Goal: Information Seeking & Learning: Check status

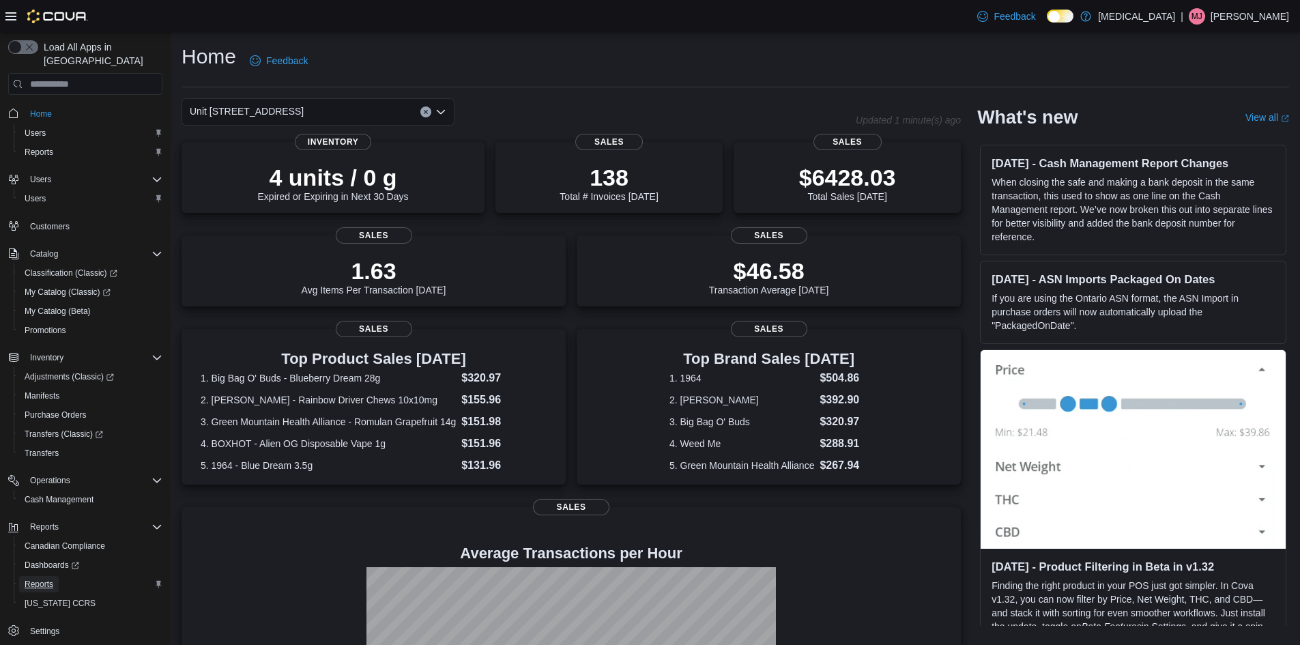
click at [42, 578] on span "Reports" at bounding box center [39, 583] width 29 height 11
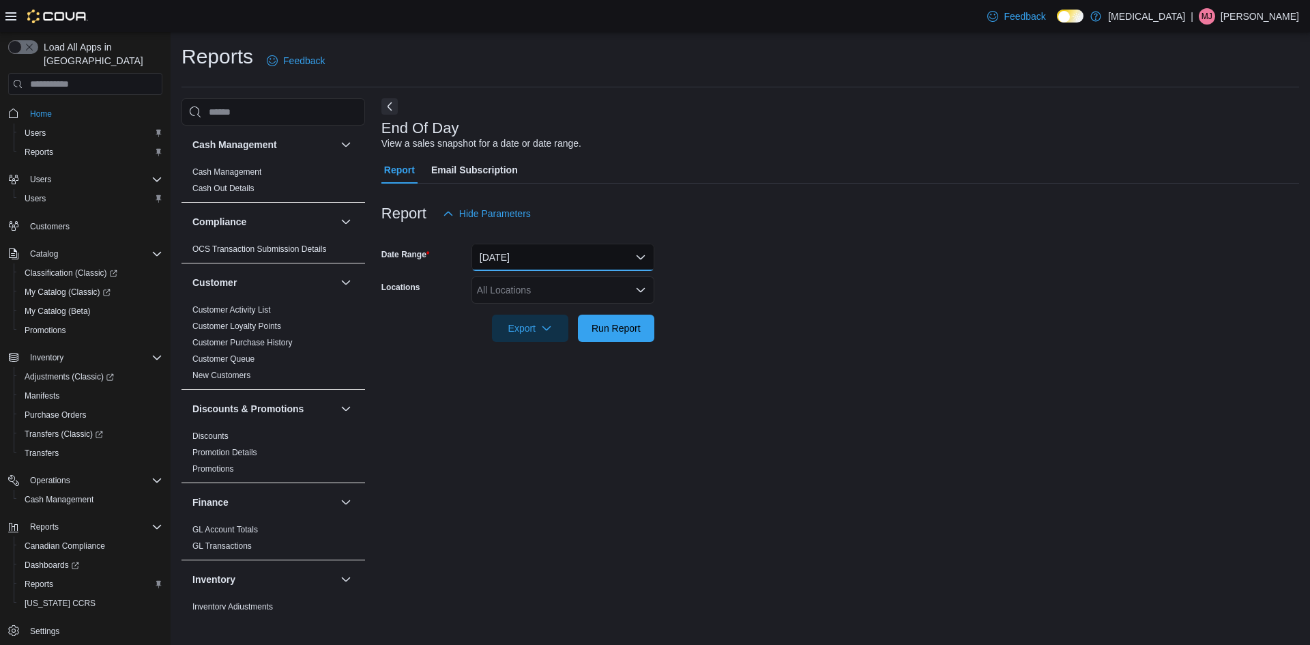
click at [536, 261] on button "[DATE]" at bounding box center [562, 257] width 183 height 27
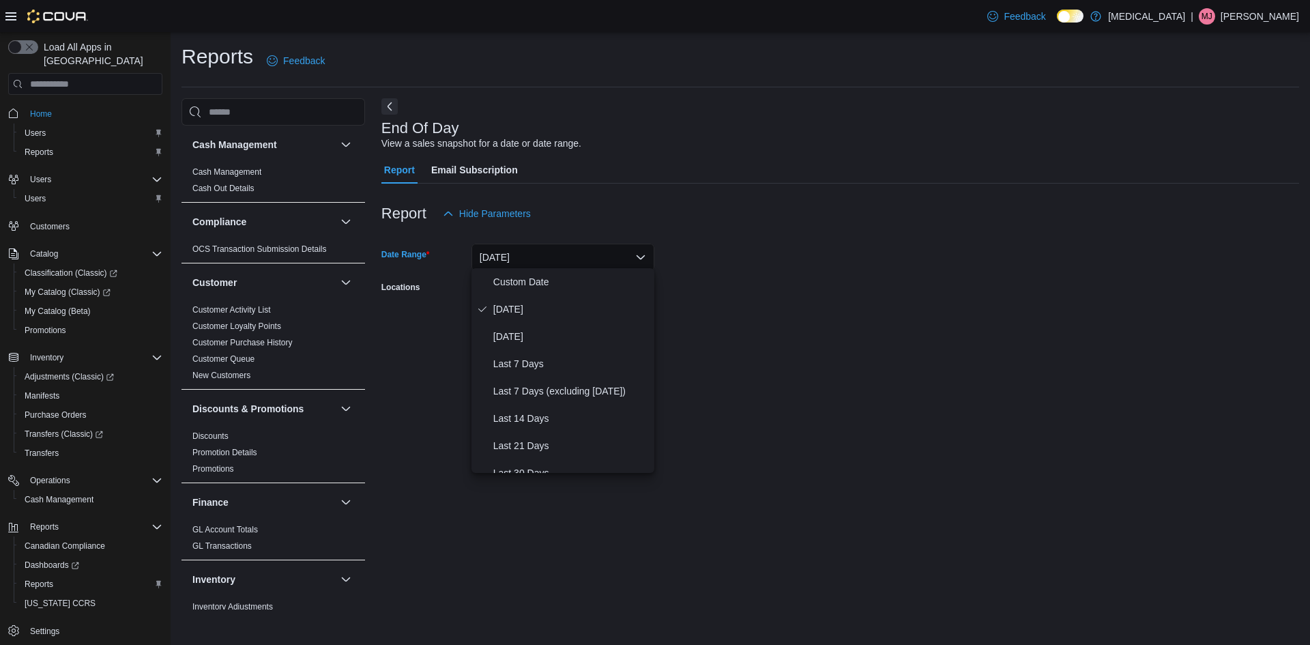
click at [536, 261] on button "[DATE]" at bounding box center [562, 257] width 183 height 27
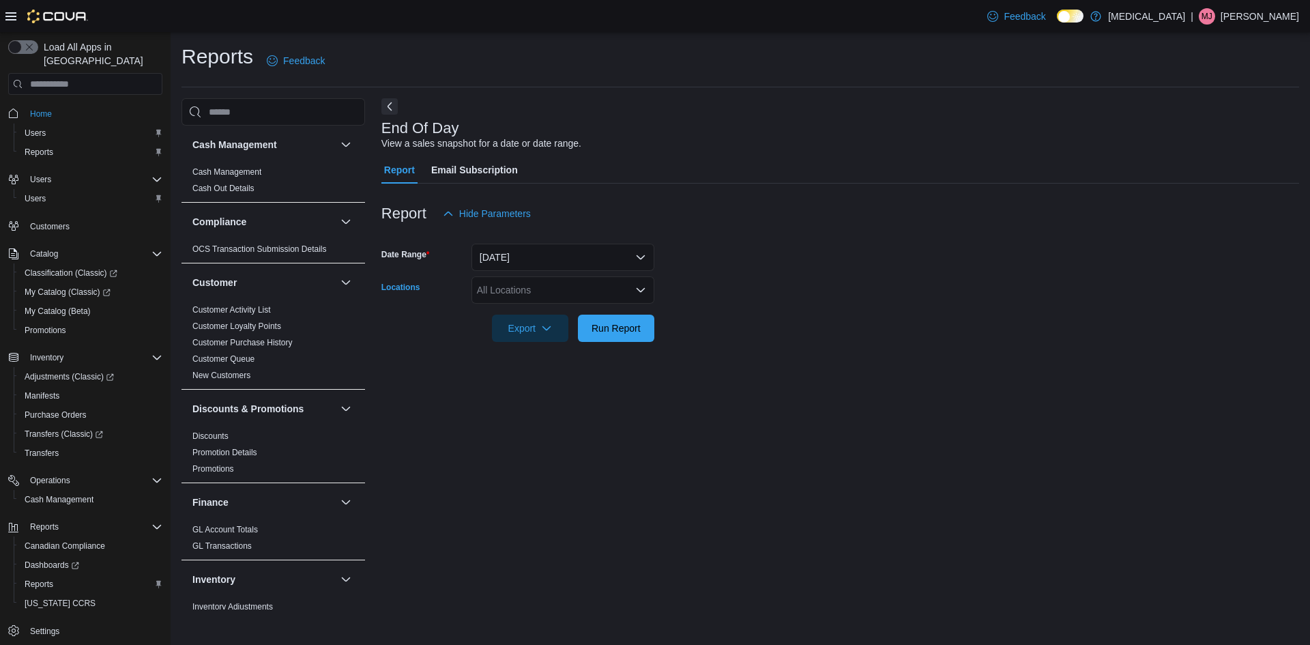
click at [525, 285] on div "All Locations" at bounding box center [562, 289] width 183 height 27
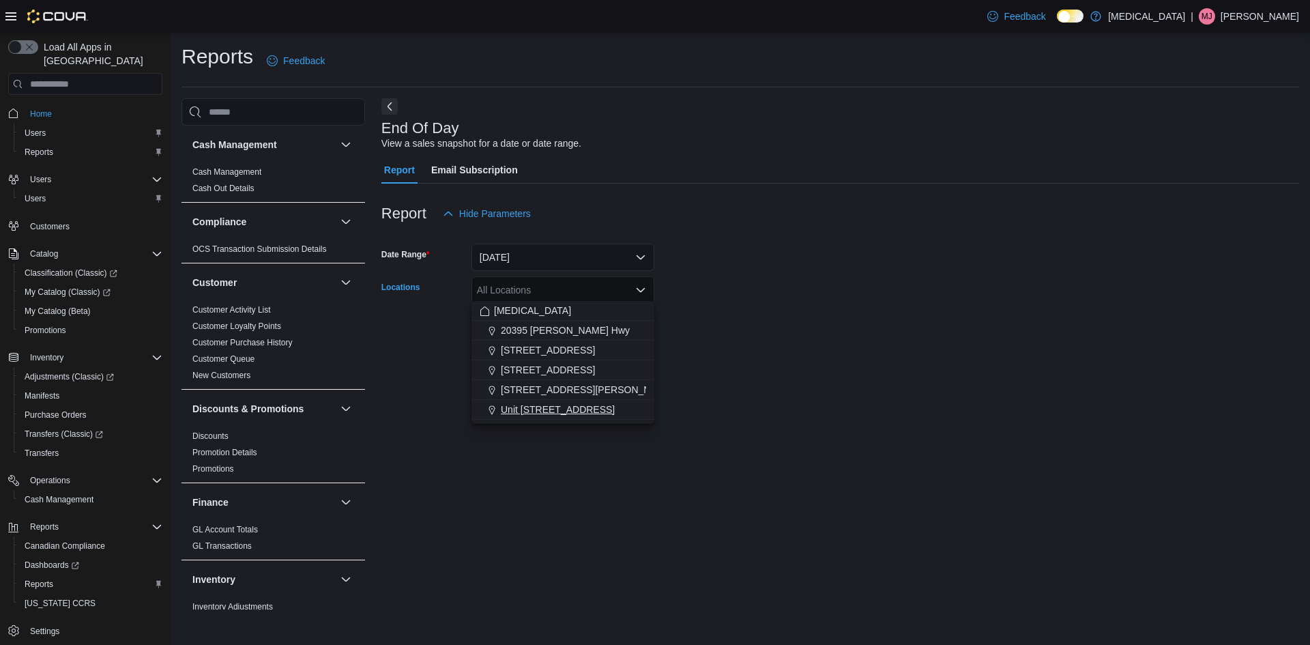
click at [544, 415] on span "Unit [STREET_ADDRESS]" at bounding box center [558, 409] width 114 height 14
drag, startPoint x: 546, startPoint y: 456, endPoint x: 549, endPoint y: 364, distance: 92.8
click at [546, 448] on div "End Of Day View a sales snapshot for a date or date range. Report Email Subscri…" at bounding box center [840, 353] width 918 height 511
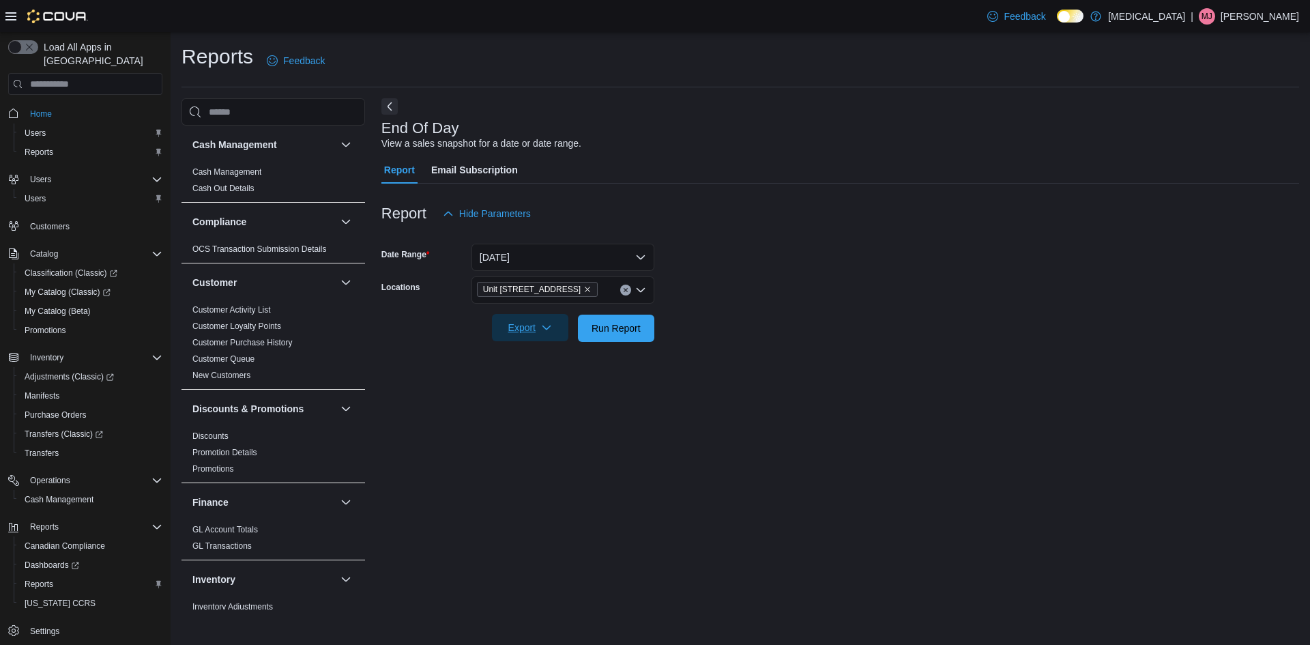
click at [552, 314] on span "Export" at bounding box center [530, 327] width 60 height 27
click at [543, 386] on button "Export to Pdf" at bounding box center [534, 379] width 78 height 27
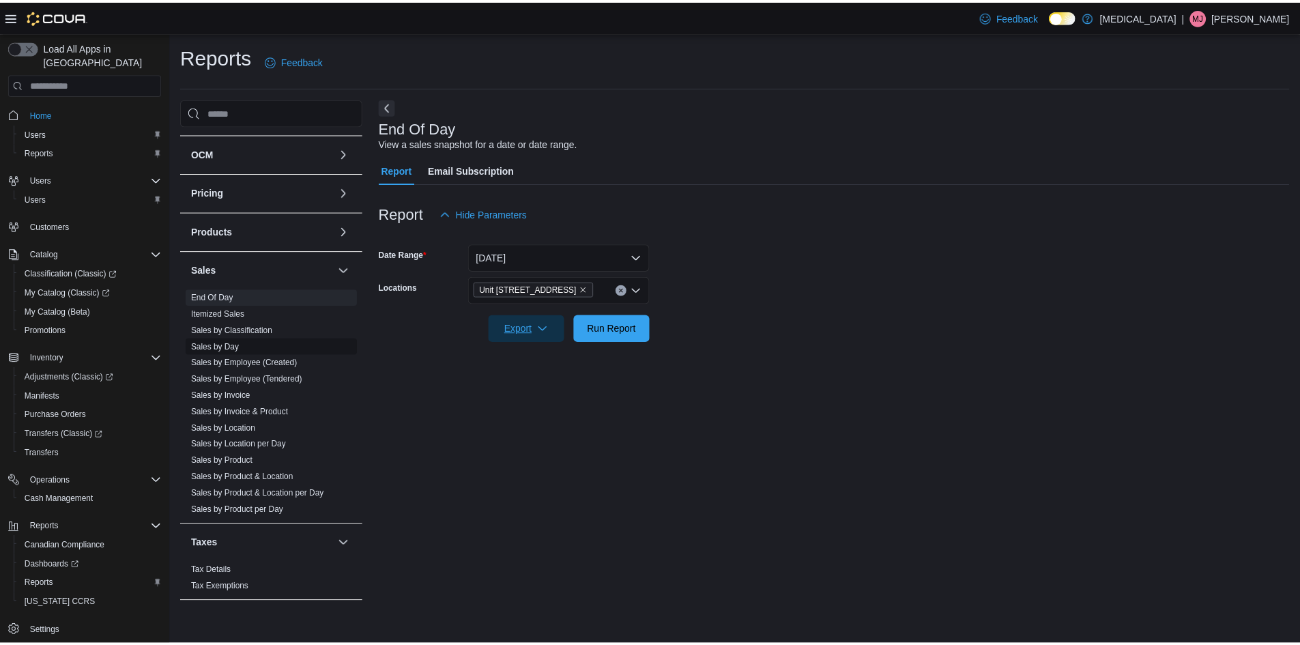
scroll to position [695, 0]
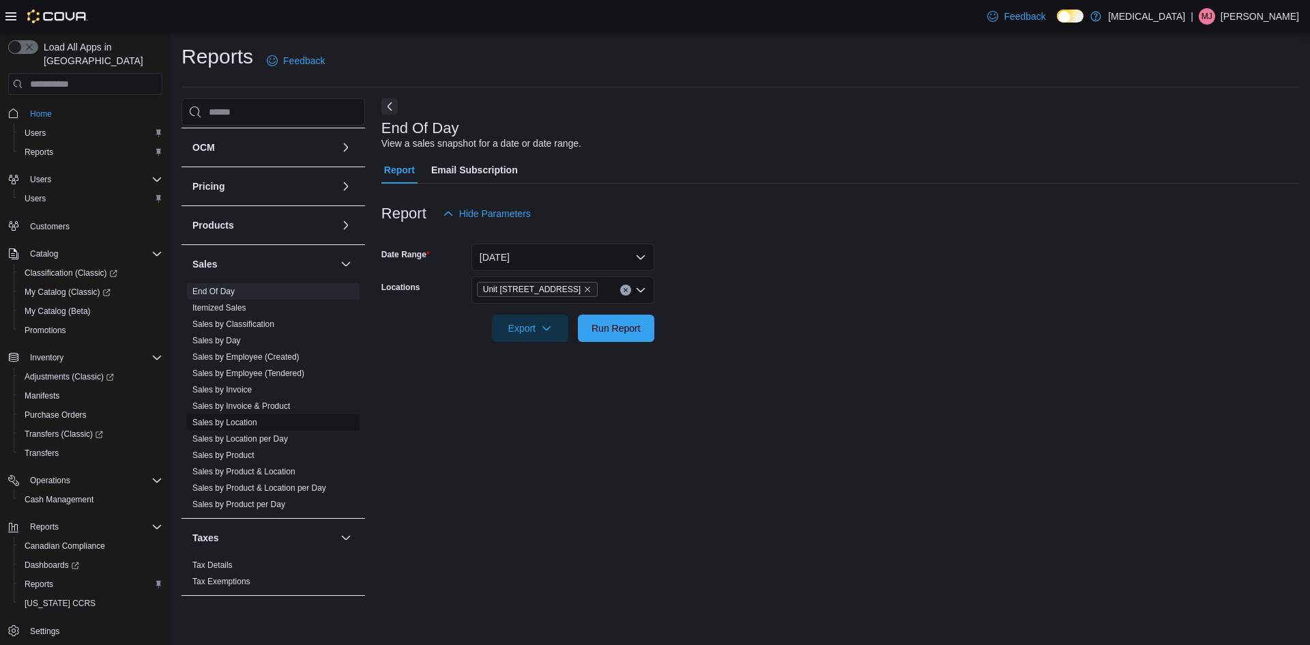
click at [241, 424] on link "Sales by Location" at bounding box center [224, 422] width 65 height 10
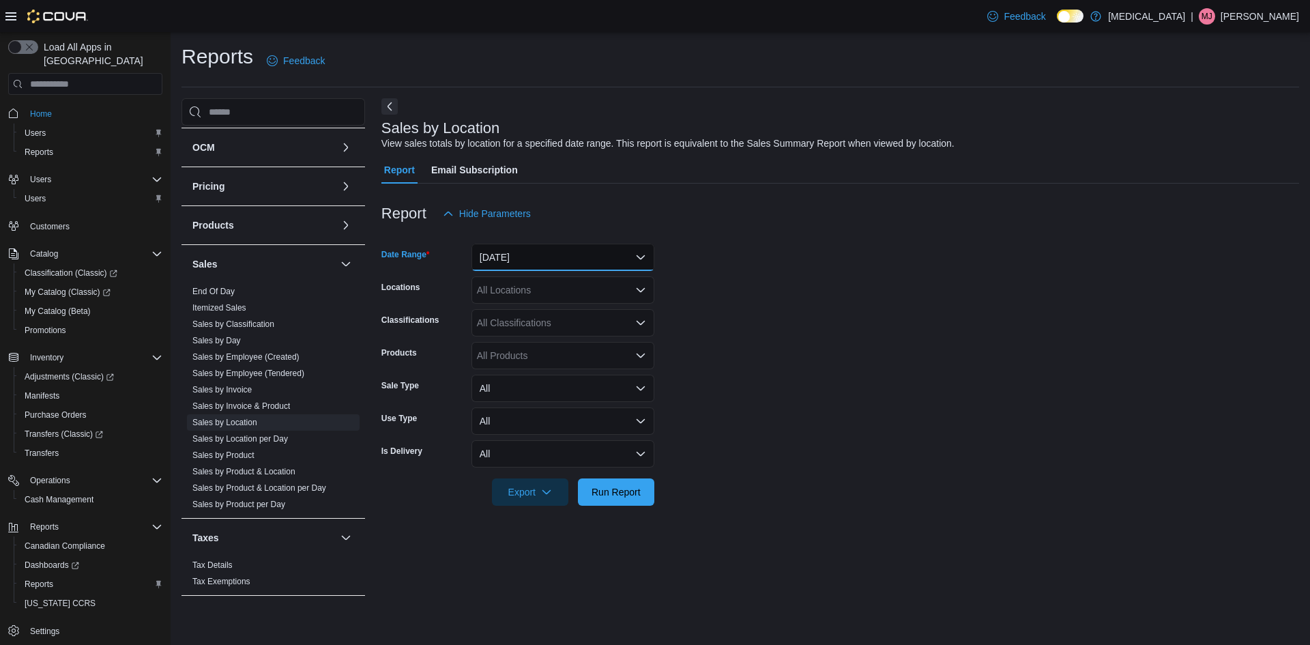
click at [510, 250] on button "[DATE]" at bounding box center [562, 257] width 183 height 27
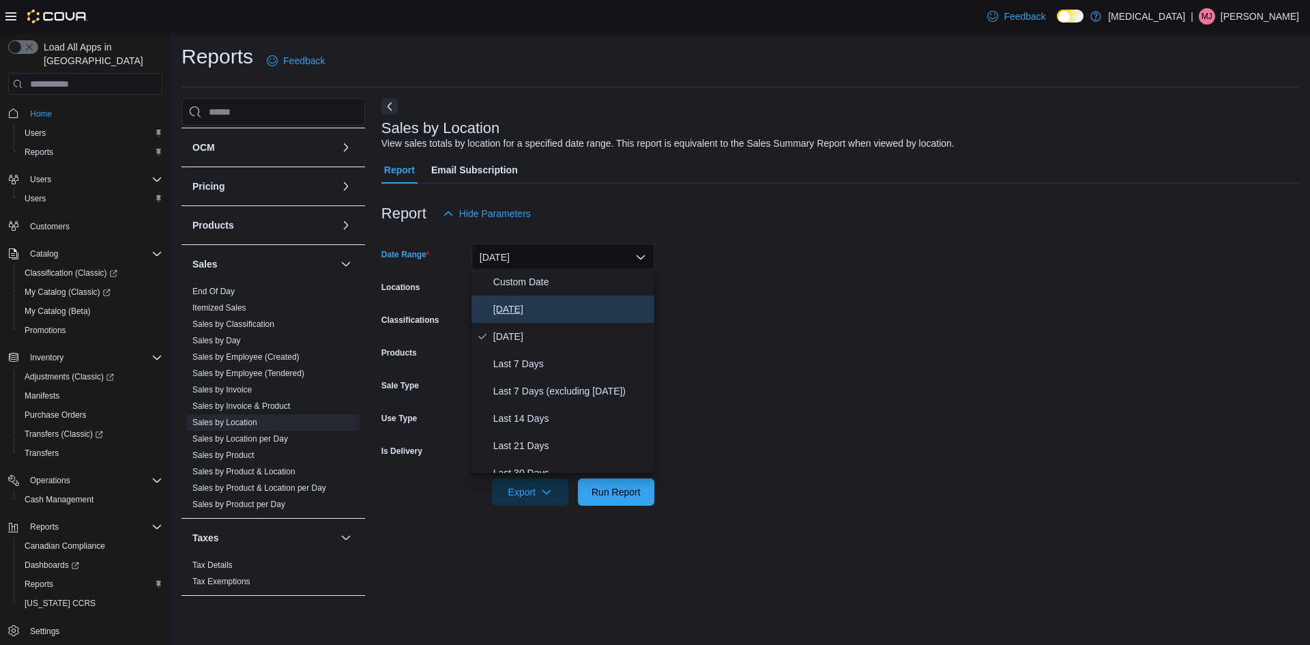
click at [520, 305] on span "[DATE]" at bounding box center [571, 309] width 156 height 16
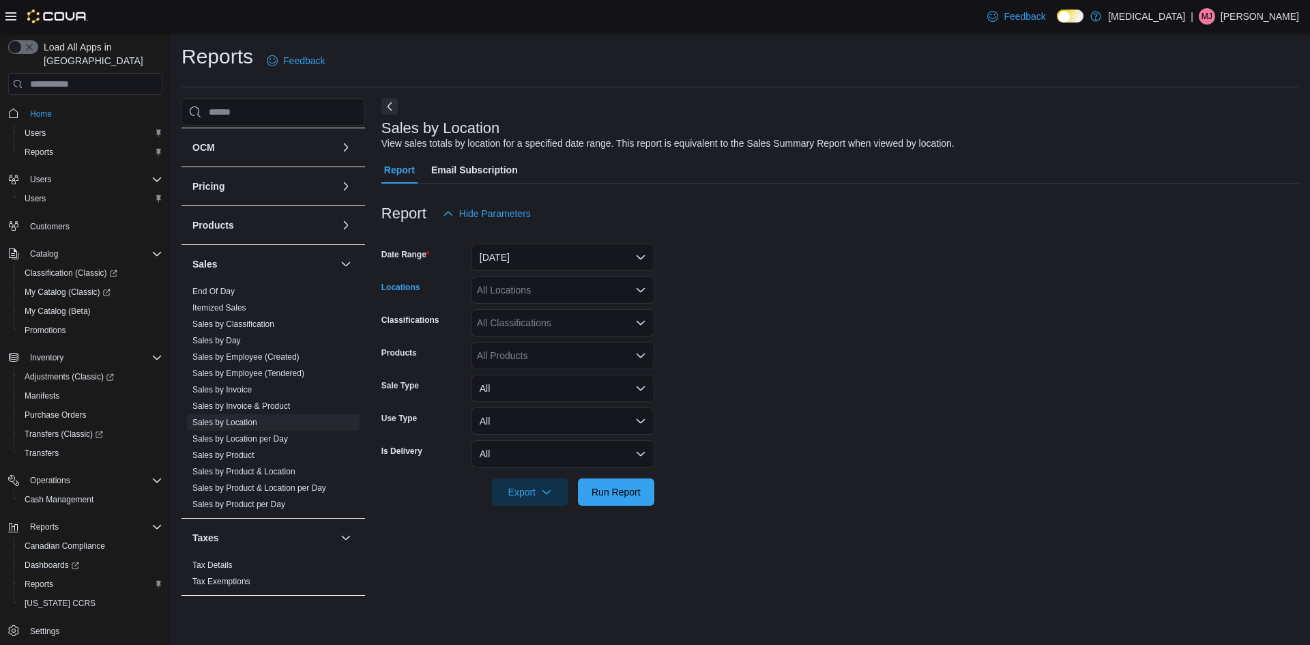
click at [527, 284] on div "All Locations" at bounding box center [562, 289] width 183 height 27
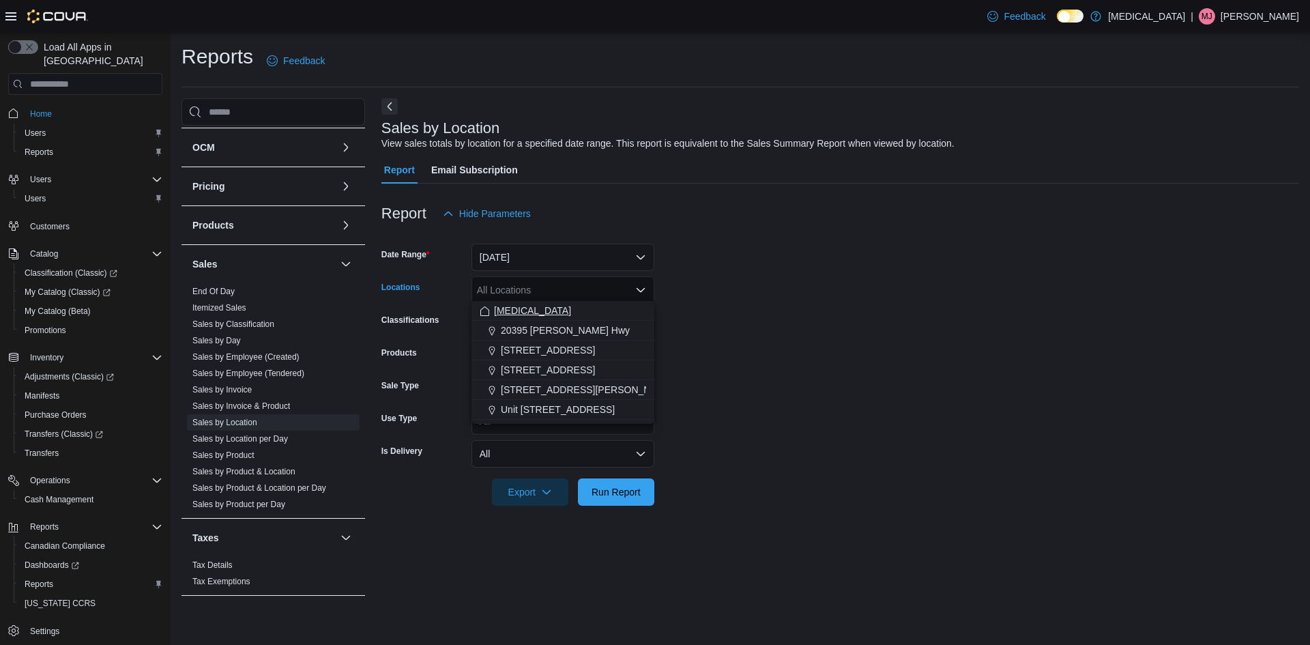
click at [516, 304] on div "[MEDICAL_DATA]" at bounding box center [563, 311] width 166 height 14
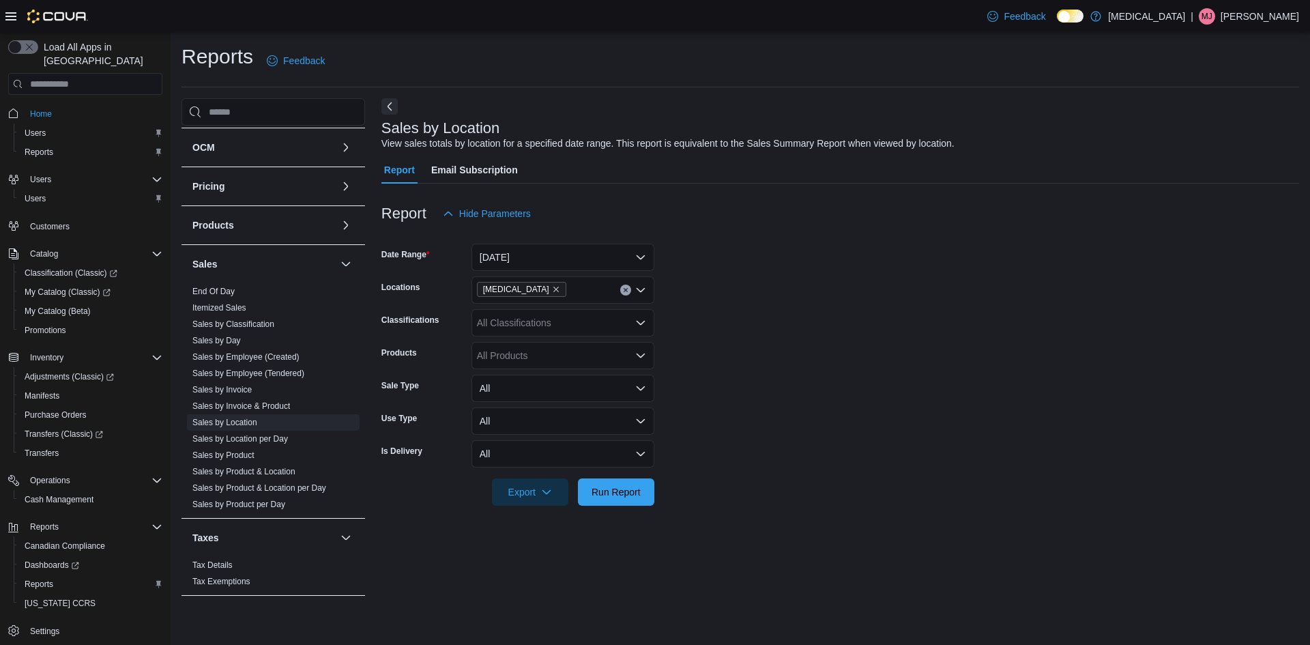
drag, startPoint x: 896, startPoint y: 405, endPoint x: 675, endPoint y: 450, distance: 226.1
click at [888, 407] on form "Date Range [DATE] Locations [MEDICAL_DATA] Classifications All Classifications …" at bounding box center [840, 366] width 918 height 278
drag, startPoint x: 632, startPoint y: 490, endPoint x: 757, endPoint y: 387, distance: 161.8
click at [634, 486] on span "Run Report" at bounding box center [615, 491] width 49 height 14
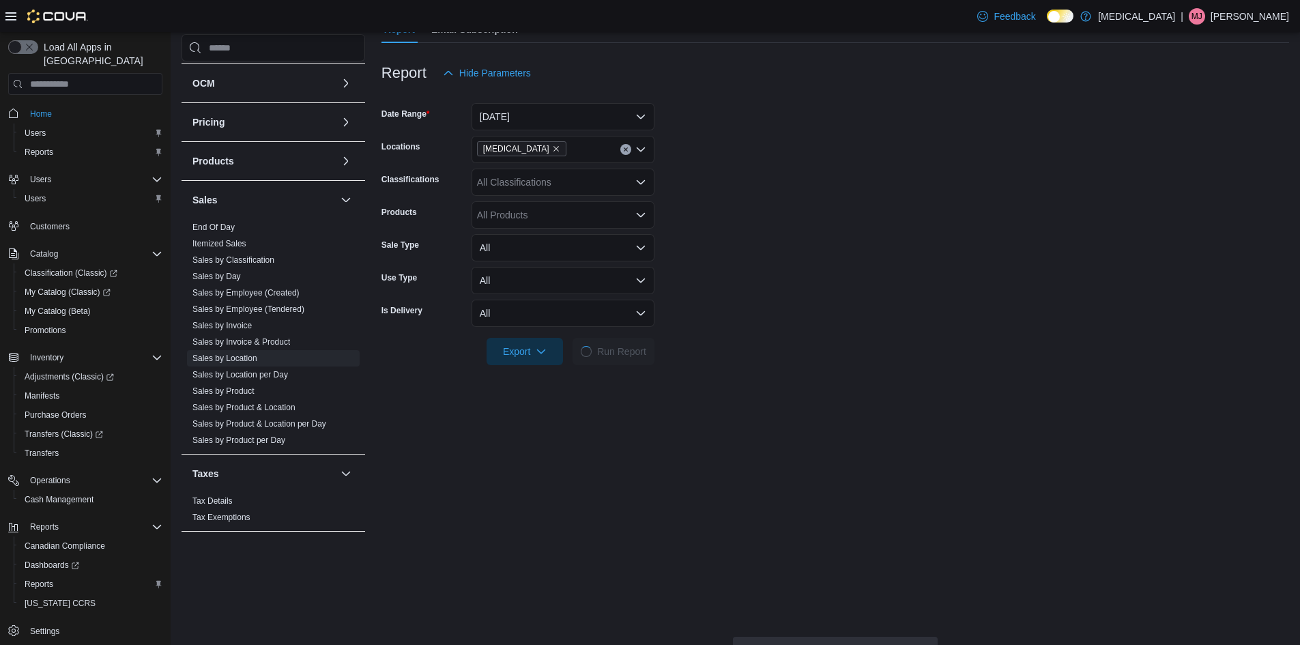
scroll to position [409, 0]
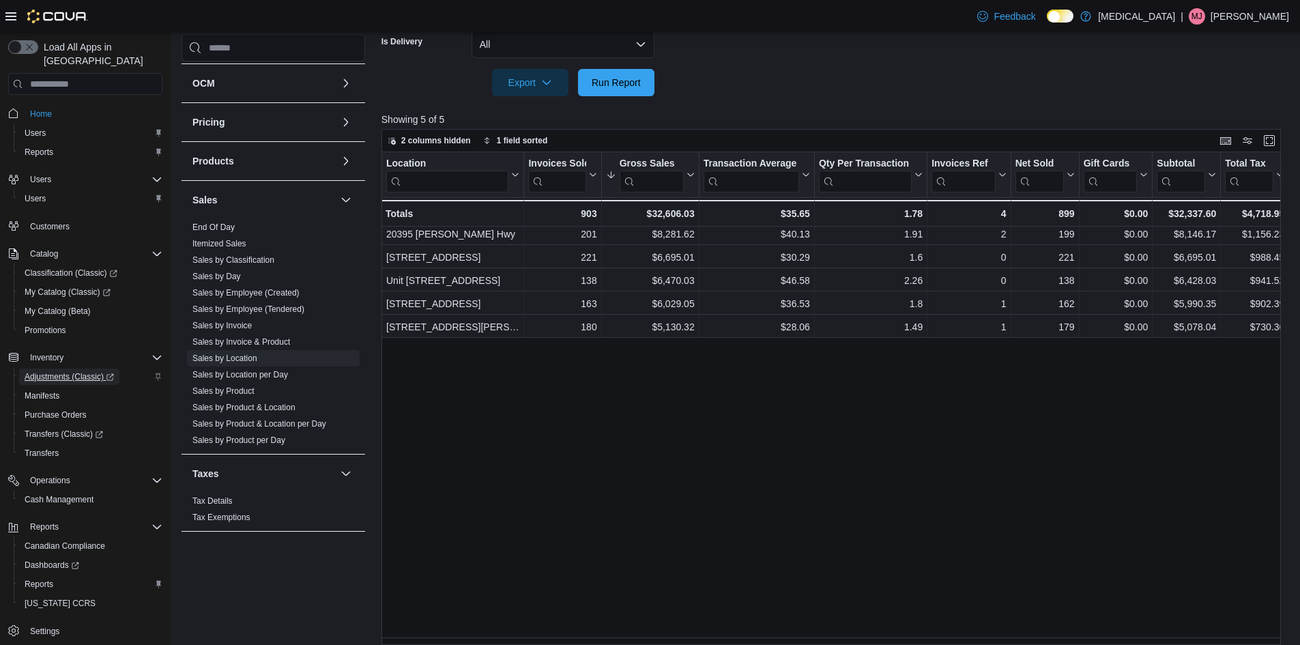
click at [75, 371] on span "Adjustments (Classic)" at bounding box center [69, 376] width 89 height 11
